Goal: Task Accomplishment & Management: Complete application form

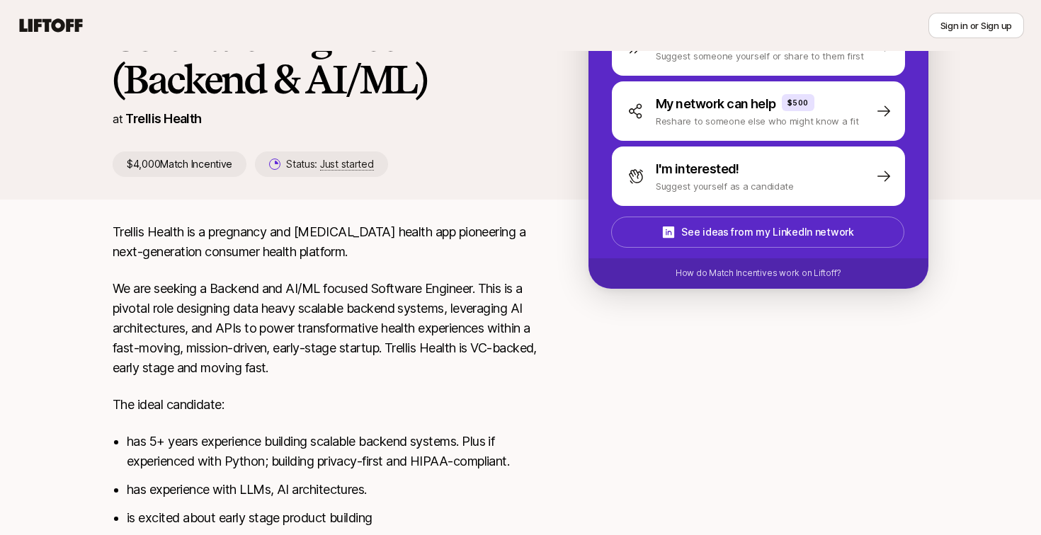
scroll to position [144, 0]
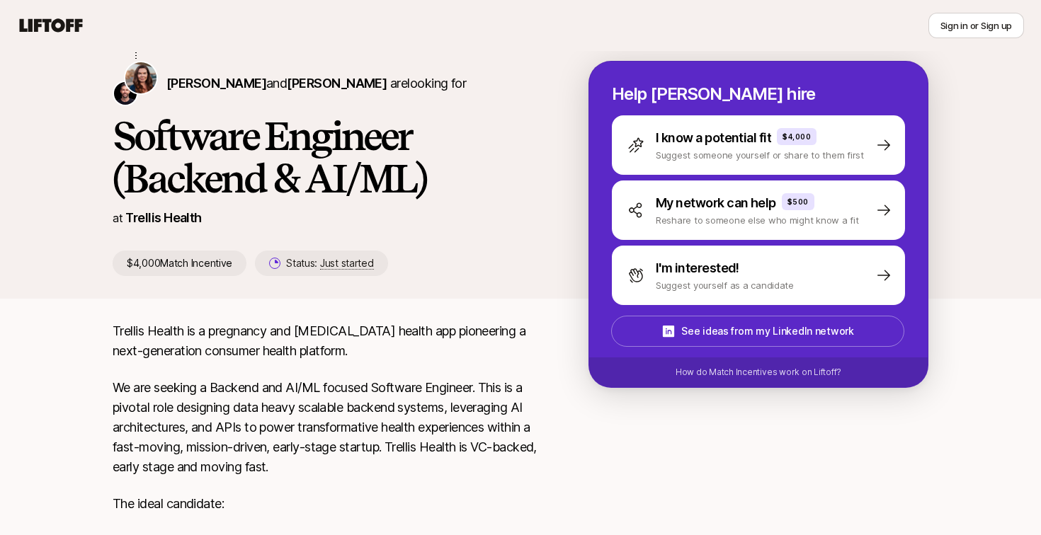
click at [348, 79] on p "[PERSON_NAME] and [PERSON_NAME] are looking for" at bounding box center [315, 84] width 299 height 20
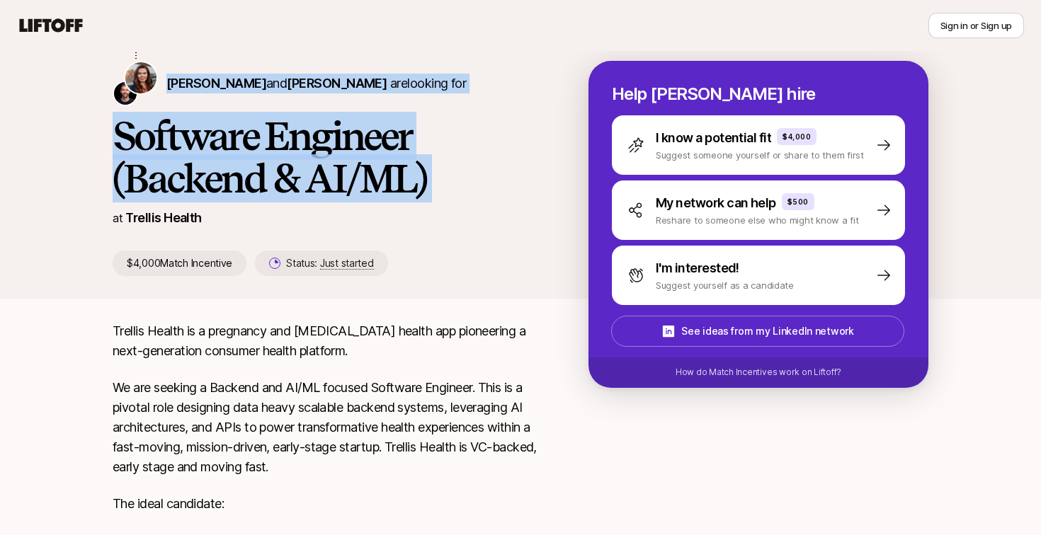
drag, startPoint x: 348, startPoint y: 79, endPoint x: 343, endPoint y: 183, distance: 104.2
click at [344, 181] on div "[PERSON_NAME] and [PERSON_NAME] are looking for Software Engineer (Backend & AI…" at bounding box center [351, 168] width 476 height 215
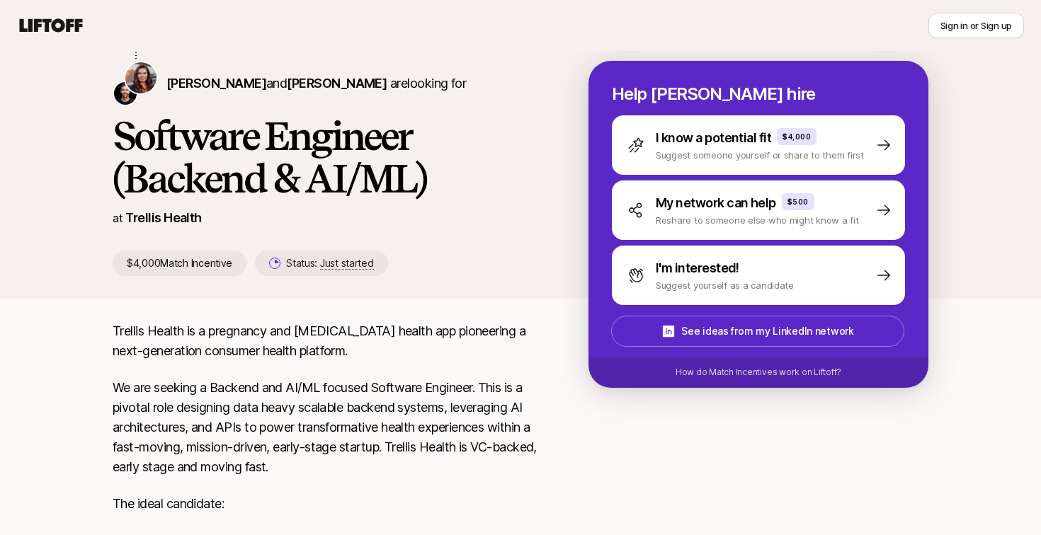
click at [179, 262] on p "$4,000 Match Incentive" at bounding box center [180, 263] width 134 height 25
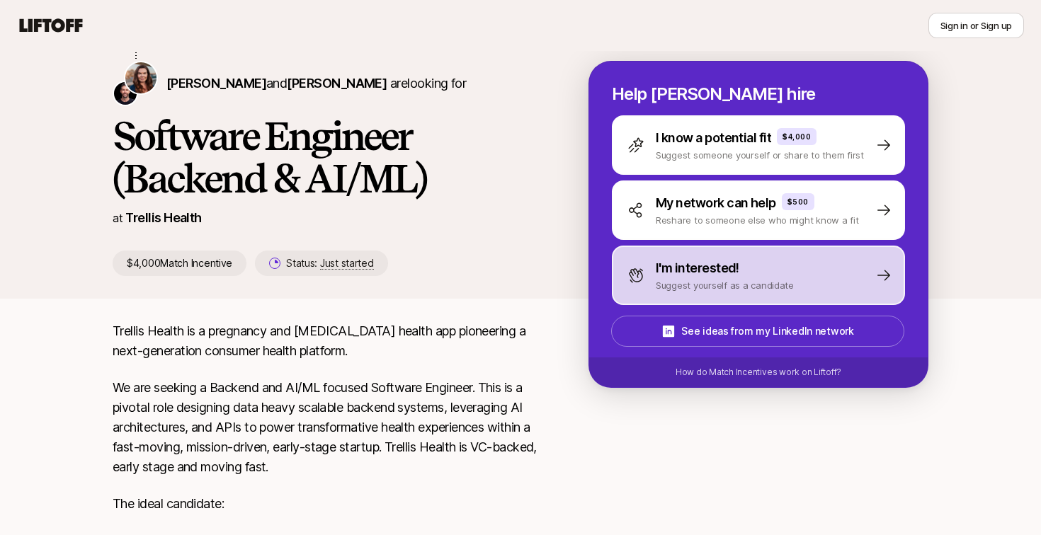
click at [719, 271] on p "I'm interested!" at bounding box center [698, 268] width 84 height 20
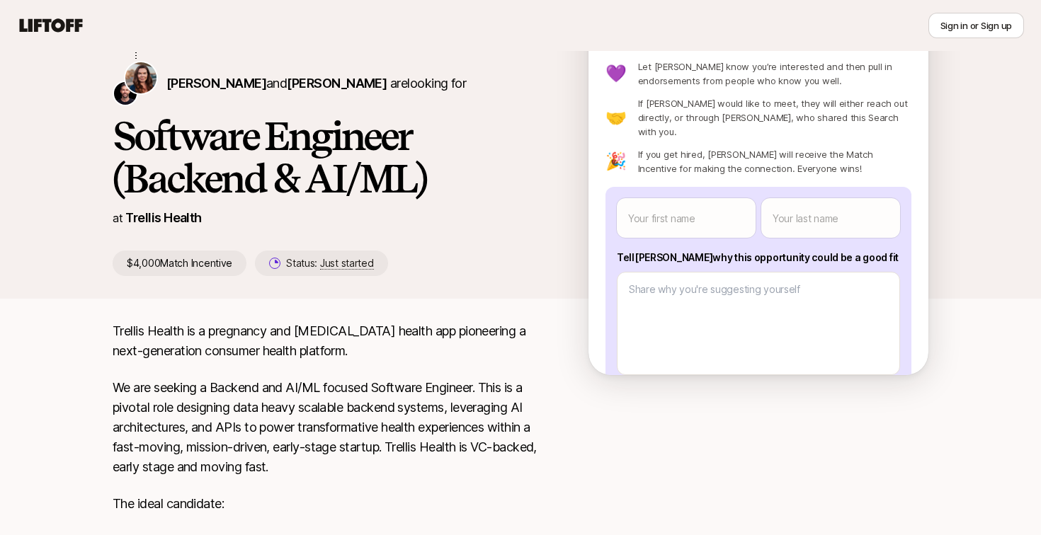
scroll to position [47, 0]
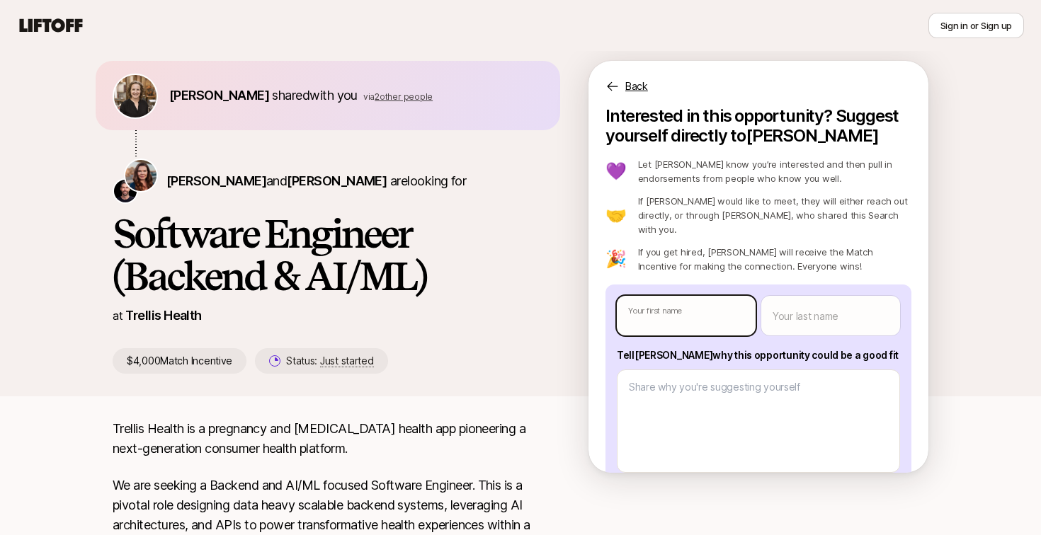
type textarea "x"
click at [674, 311] on body "New to Liftoff? See how it works Sign in or Sign up Sign in or Sign up [PERSON_…" at bounding box center [520, 220] width 1041 height 535
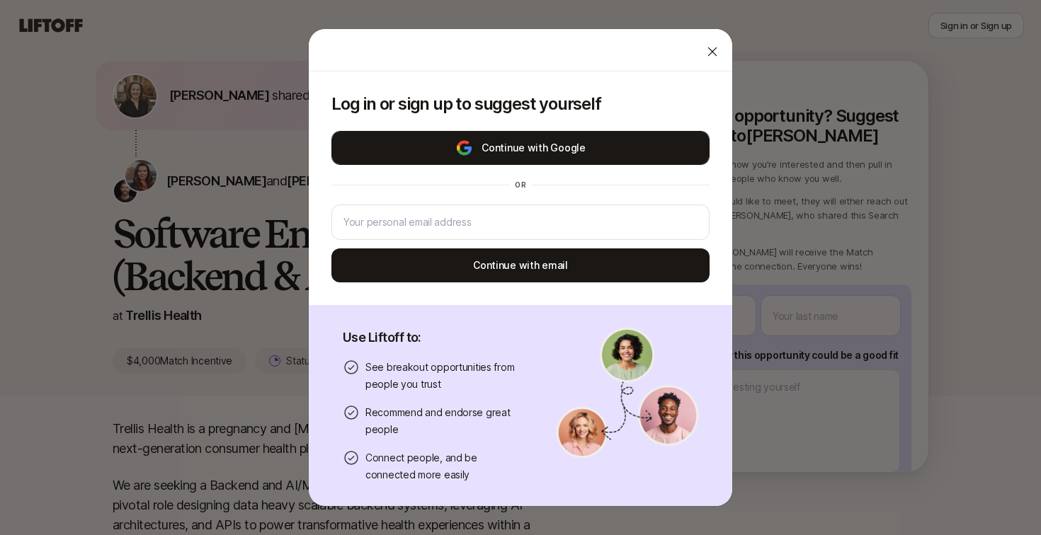
click at [569, 150] on button "Continue with Google" at bounding box center [520, 148] width 378 height 34
click at [445, 149] on button "Continue with Google" at bounding box center [520, 148] width 378 height 34
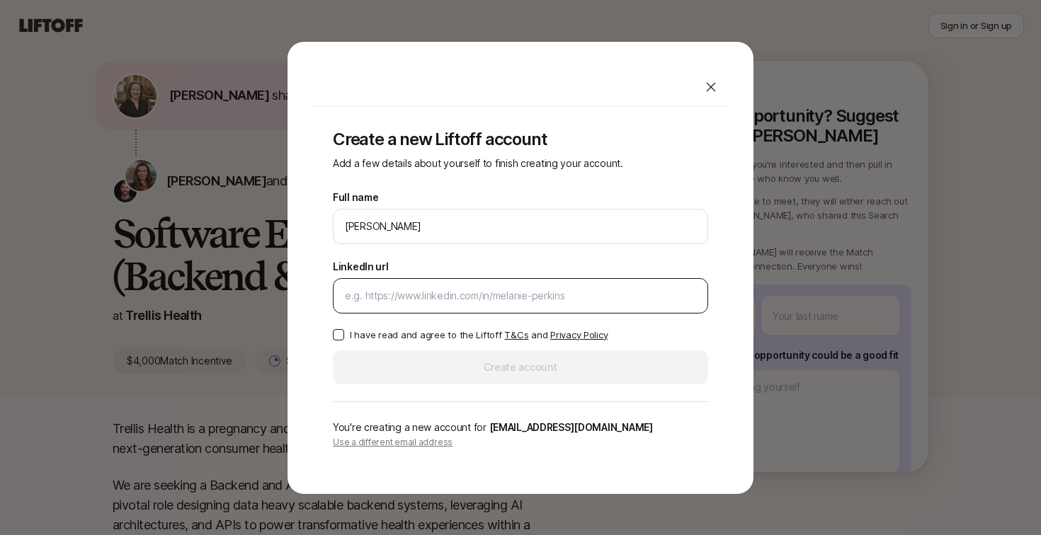
click at [532, 299] on input "LinkedIn url" at bounding box center [520, 295] width 351 height 17
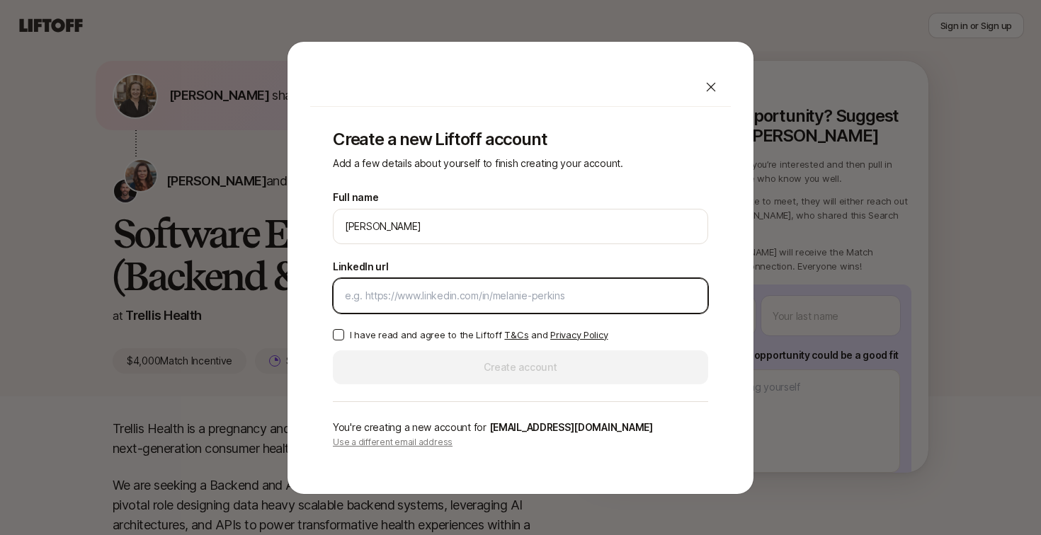
paste input "[URL][DOMAIN_NAME][PERSON_NAME]"
type input "[URL][DOMAIN_NAME][PERSON_NAME]"
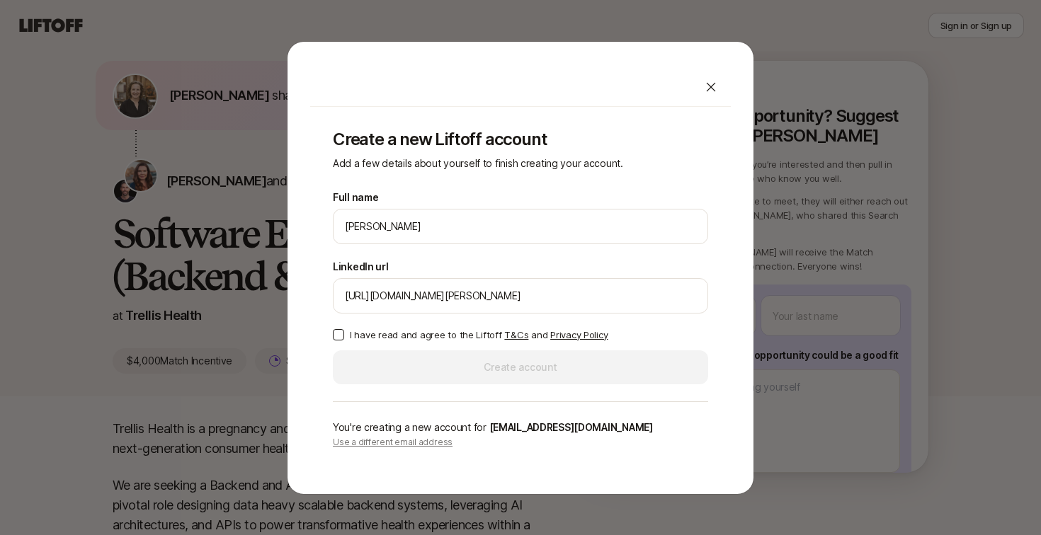
click at [399, 336] on p "I have read and agree to the Liftoff T&Cs and Privacy Policy" at bounding box center [479, 335] width 258 height 14
click at [344, 336] on button "I have read and agree to the Liftoff T&Cs and Privacy Policy" at bounding box center [338, 334] width 11 height 11
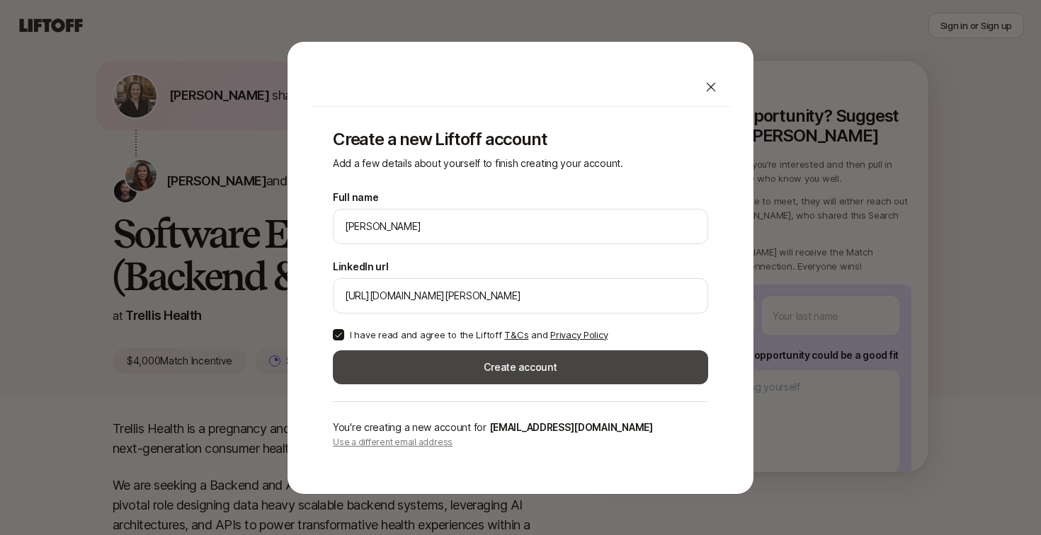
click at [401, 357] on button "Create account" at bounding box center [520, 367] width 375 height 34
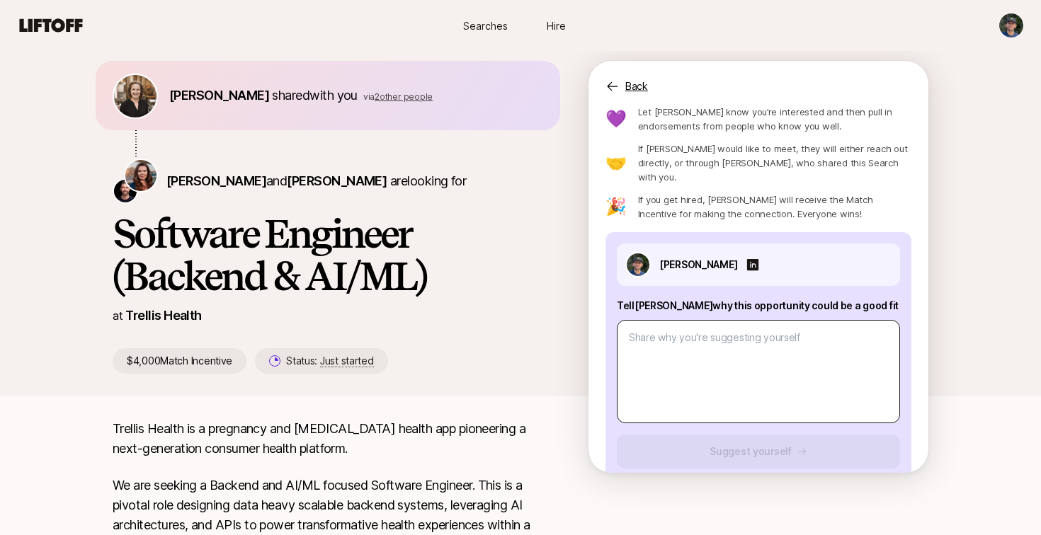
scroll to position [62, 0]
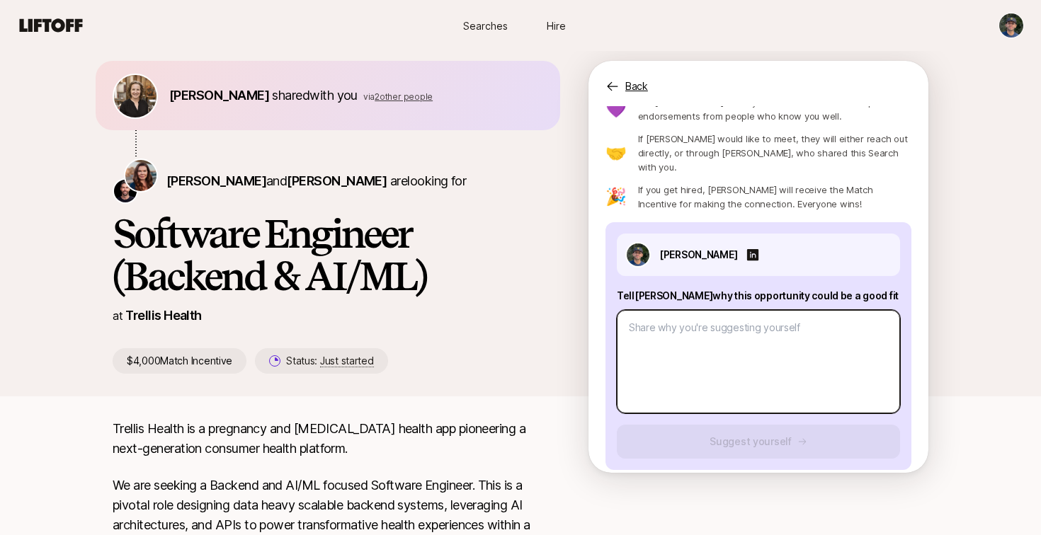
click at [694, 331] on textarea at bounding box center [758, 361] width 283 height 103
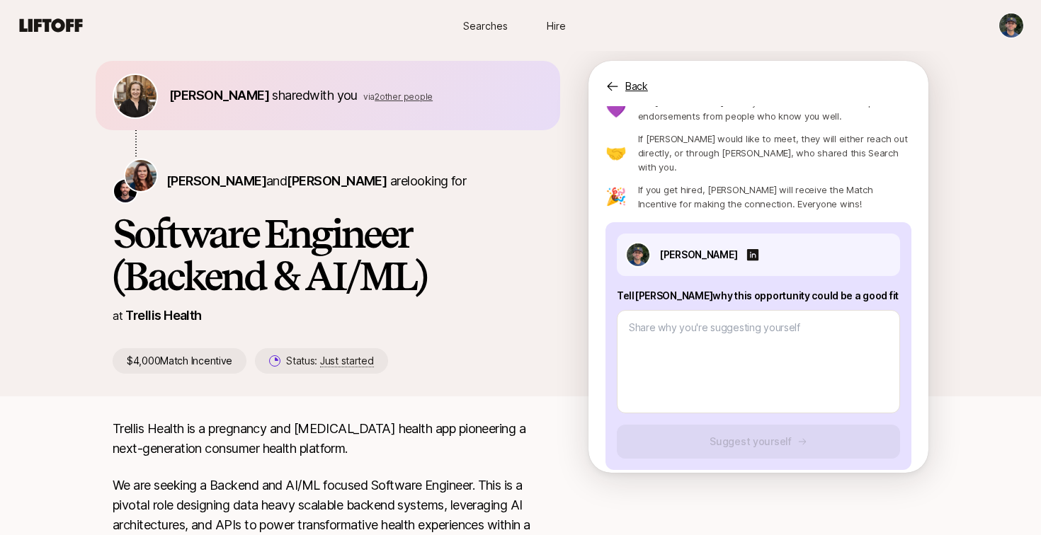
click at [686, 287] on p "Tell [PERSON_NAME] why this opportunity could be a good fit" at bounding box center [758, 295] width 283 height 17
click at [612, 346] on div "[PERSON_NAME] Tell [PERSON_NAME] why this opportunity could be a good fit Sugge…" at bounding box center [758, 346] width 306 height 248
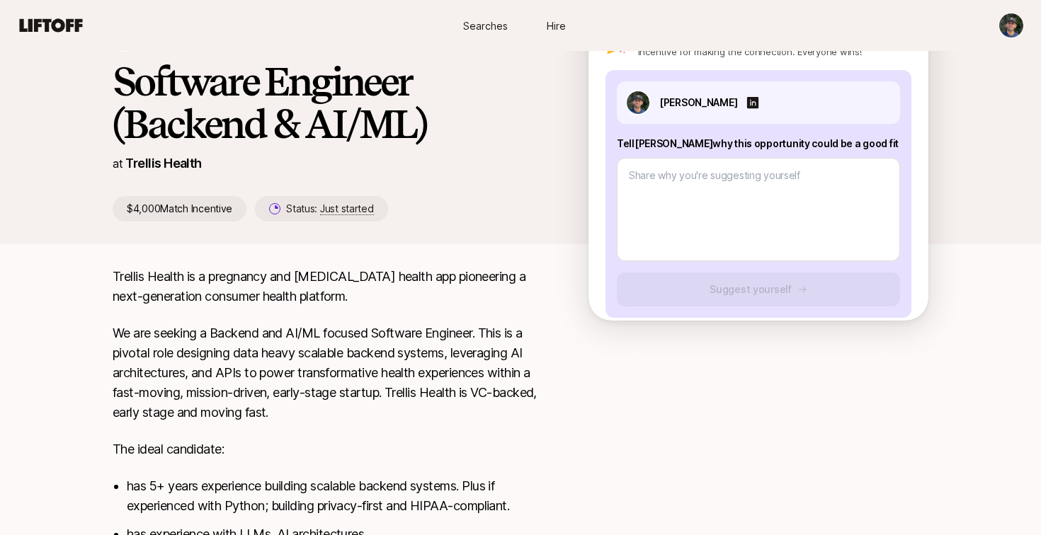
scroll to position [364, 0]
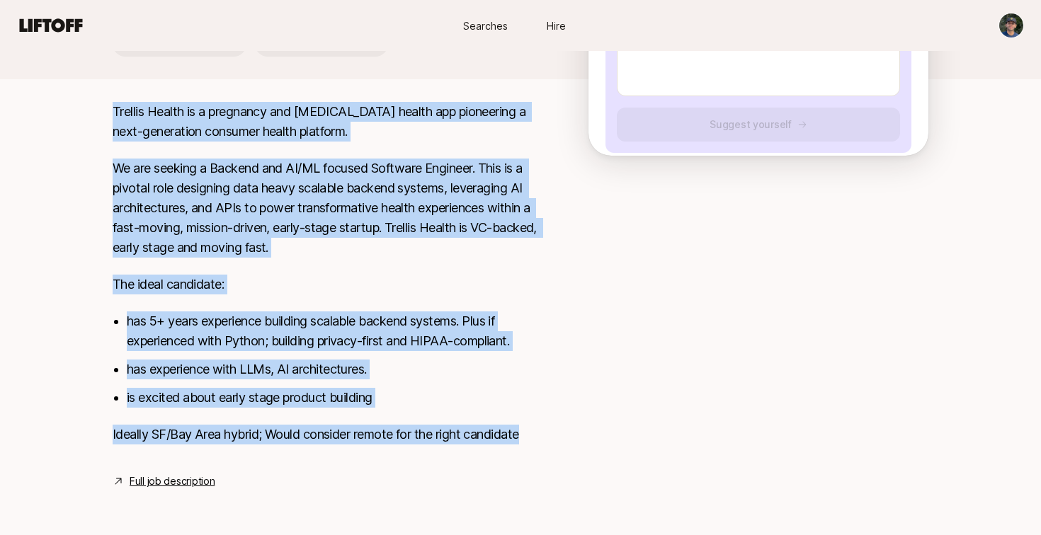
drag, startPoint x: 556, startPoint y: 440, endPoint x: 111, endPoint y: 105, distance: 556.6
click at [111, 105] on div "Trellis Health is a pregnancy and [MEDICAL_DATA] health app pioneering a next-g…" at bounding box center [521, 296] width 850 height 388
copy div "Trellis Health is a pregnancy and [MEDICAL_DATA] health app pioneering a next-g…"
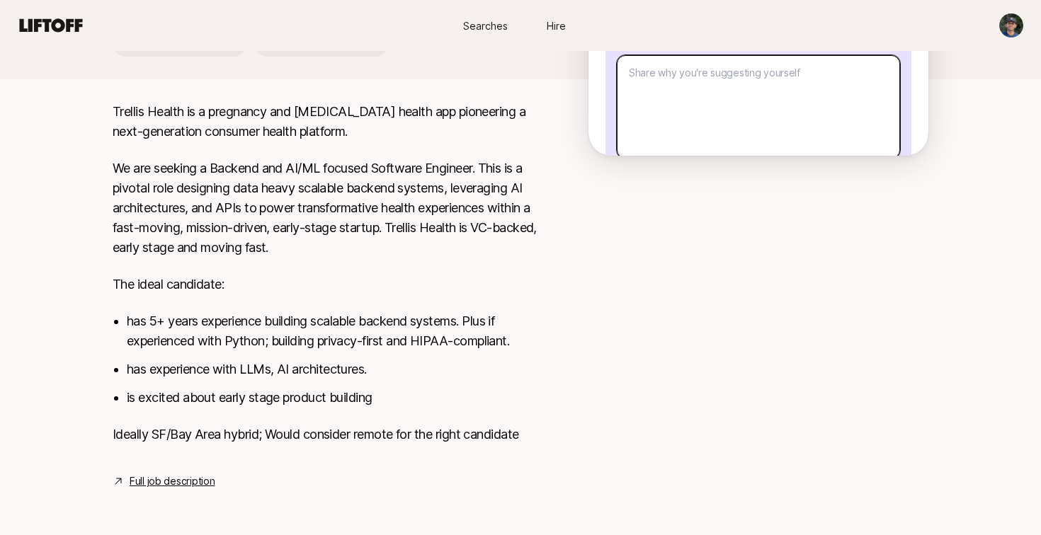
click at [738, 127] on textarea at bounding box center [758, 106] width 283 height 103
paste textarea "I’m passionate about building AI-native systems that improve people’s lives, es…"
type textarea "x"
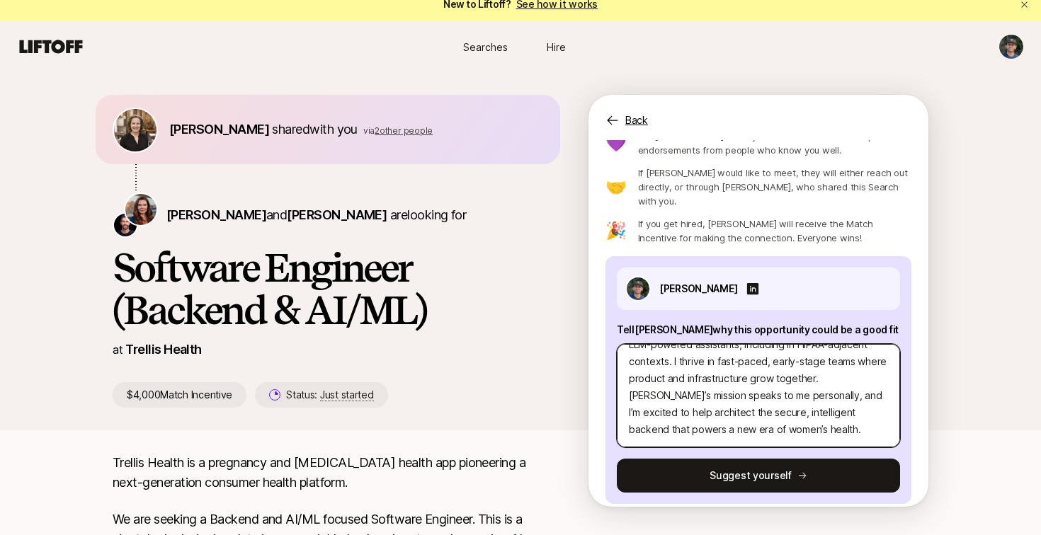
scroll to position [27, 0]
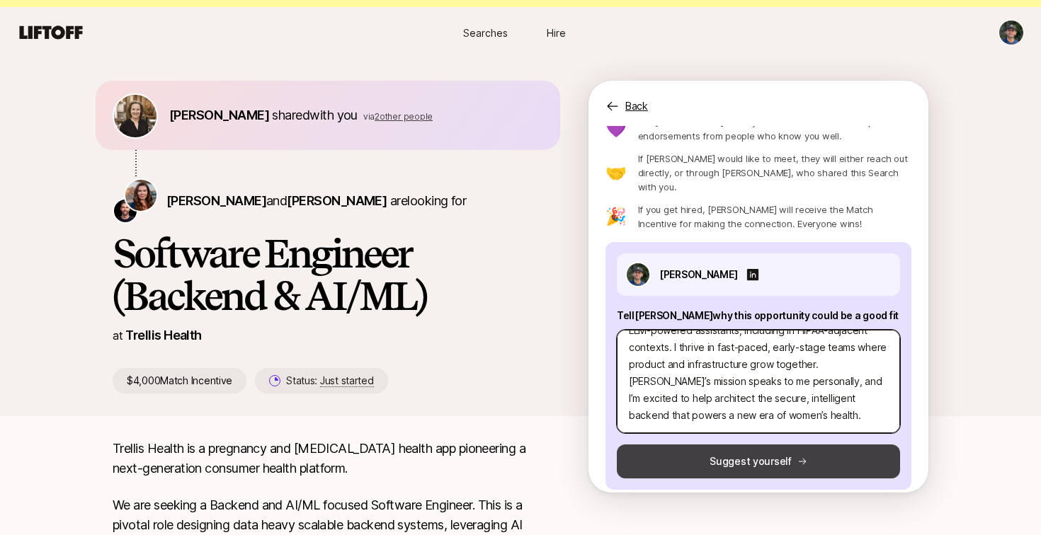
type textarea "I’m passionate about building AI-native systems that improve people’s lives, es…"
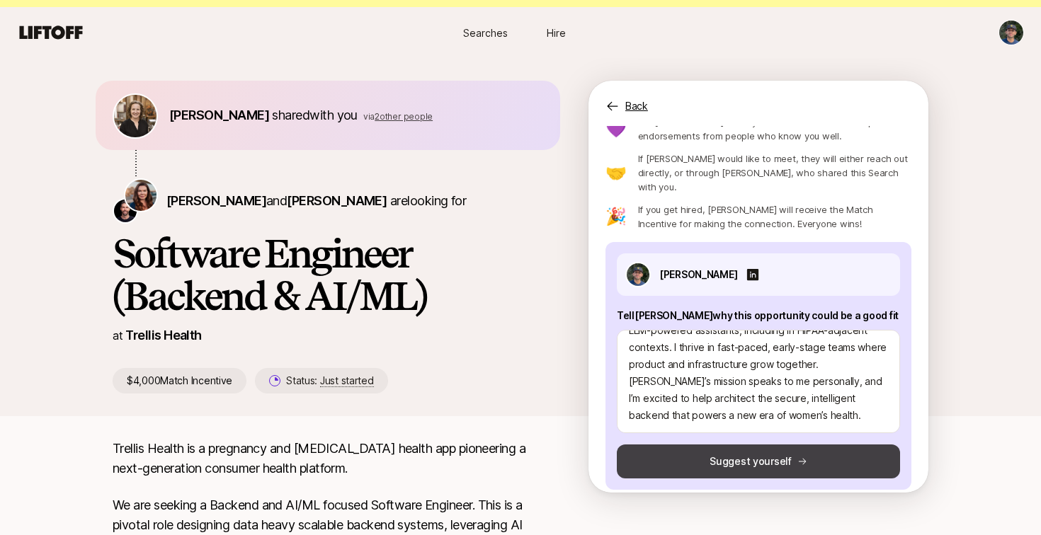
click at [737, 452] on button "Suggest yourself" at bounding box center [758, 462] width 283 height 34
type textarea "x"
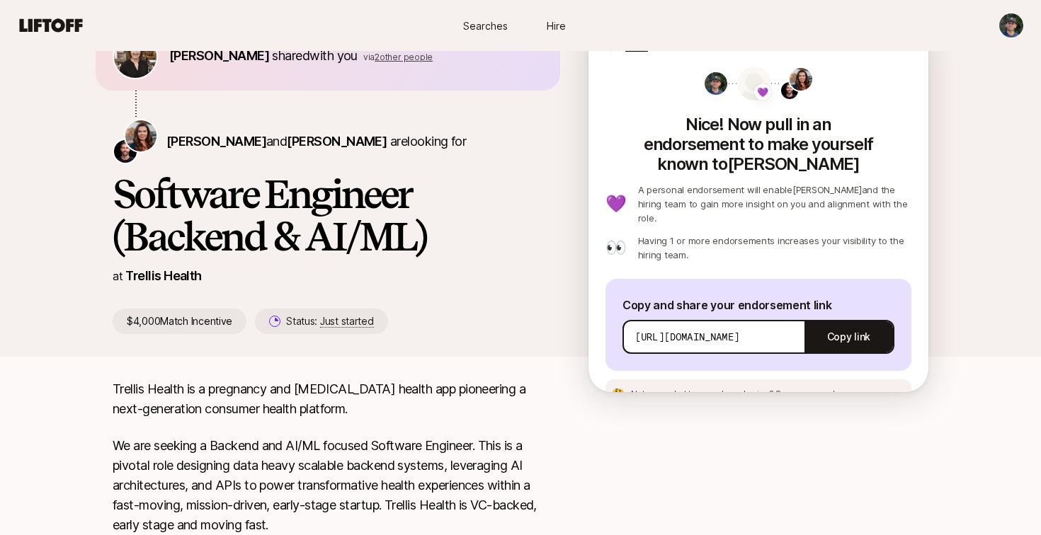
scroll to position [0, 0]
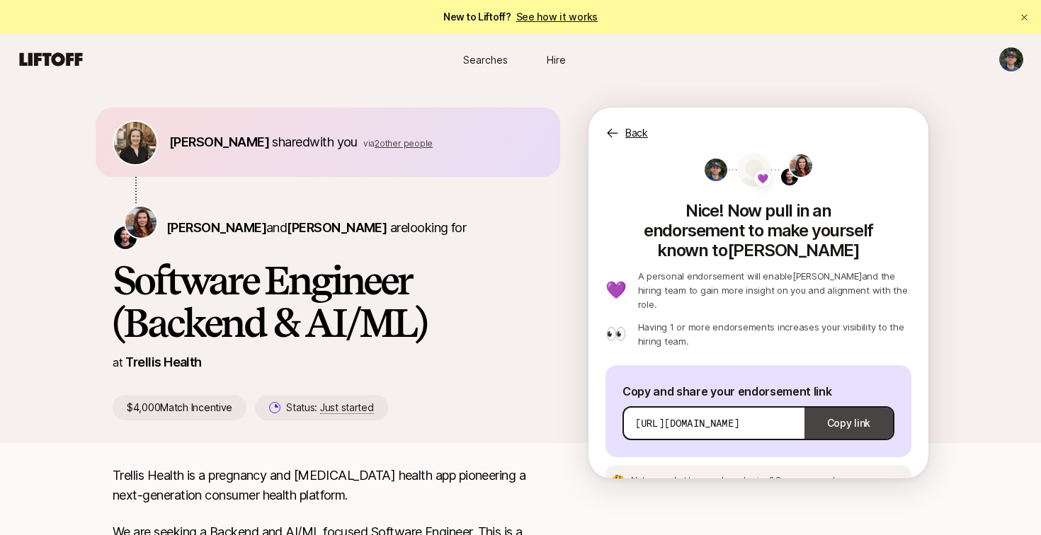
click at [860, 404] on button "Copy link" at bounding box center [848, 424] width 88 height 40
